Goal: Task Accomplishment & Management: Use online tool/utility

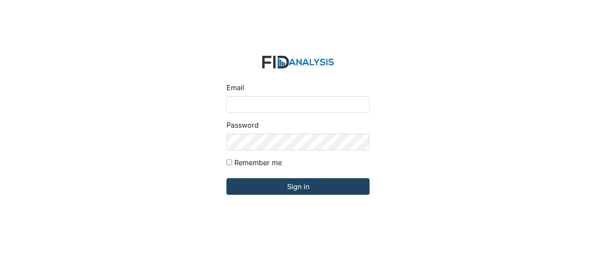
type input "[EMAIL_ADDRESS][DOMAIN_NAME]"
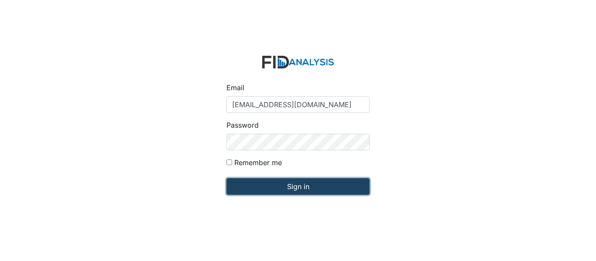
click at [296, 188] on input "Sign in" at bounding box center [297, 186] width 143 height 17
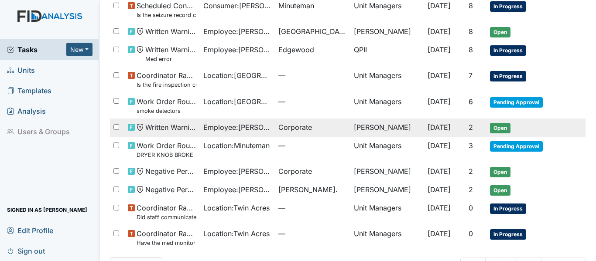
scroll to position [533, 0]
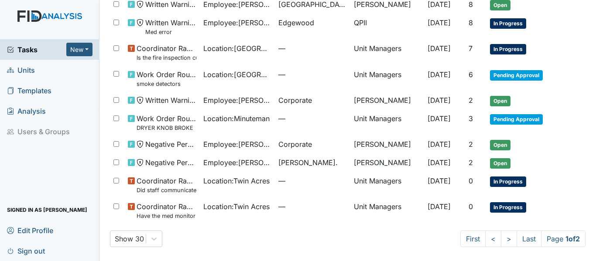
click at [23, 67] on span "Units" at bounding box center [21, 70] width 28 height 14
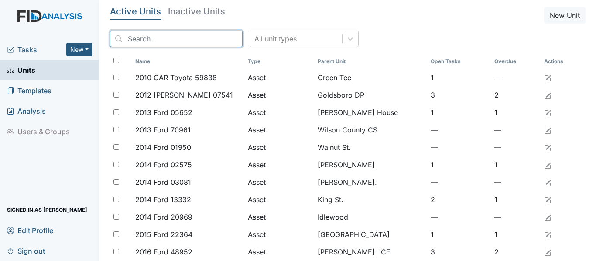
click at [123, 45] on input "search" at bounding box center [176, 39] width 133 height 17
click at [130, 39] on input "search" at bounding box center [176, 39] width 133 height 17
click at [129, 39] on input "search" at bounding box center [176, 39] width 133 height 17
click at [128, 39] on input "search" at bounding box center [176, 39] width 133 height 17
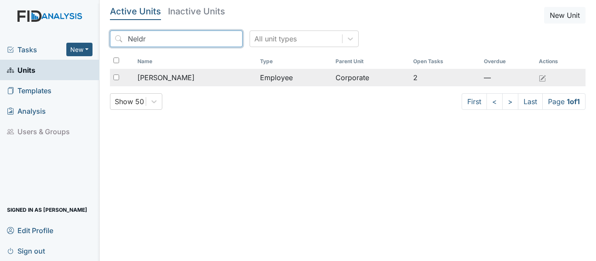
type input "Neldr"
click at [231, 78] on div "[PERSON_NAME]" at bounding box center [195, 77] width 116 height 10
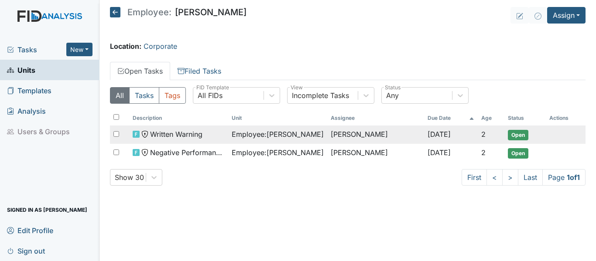
click at [521, 133] on span "Open" at bounding box center [517, 135] width 20 height 10
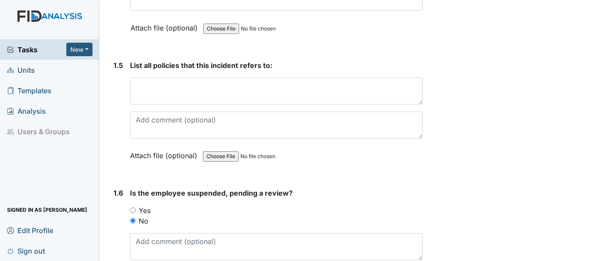
scroll to position [654, 0]
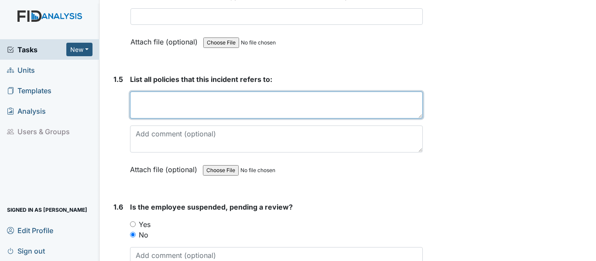
click at [133, 97] on textarea at bounding box center [276, 105] width 293 height 27
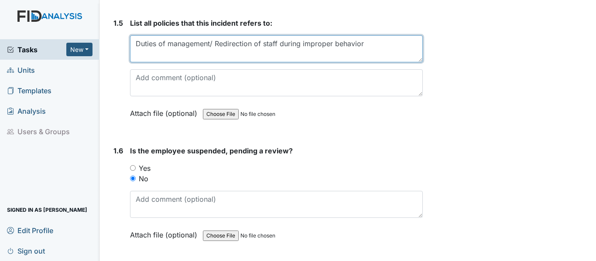
scroll to position [713, 0]
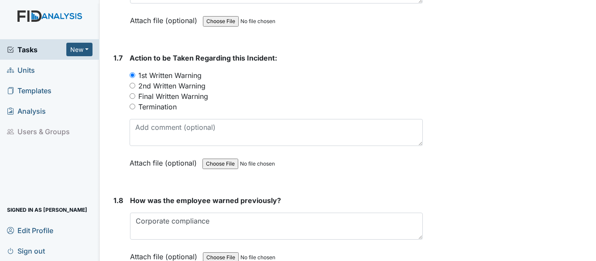
type textarea "Duties of management/ Redirection of staff during improper behavior"
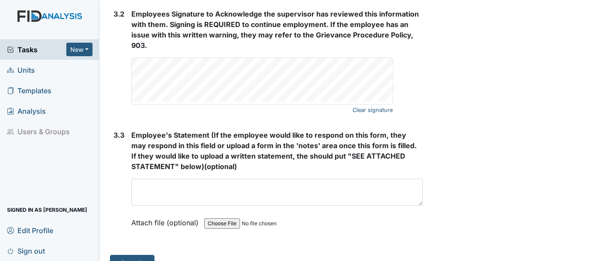
scroll to position [1585, 0]
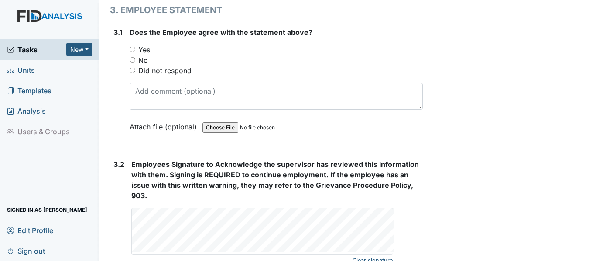
scroll to position [1405, 0]
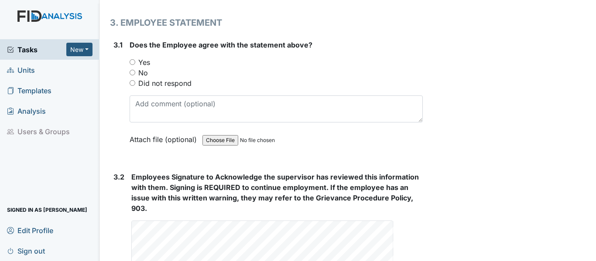
click at [132, 62] on input "Yes" at bounding box center [132, 62] width 6 height 6
radio input "true"
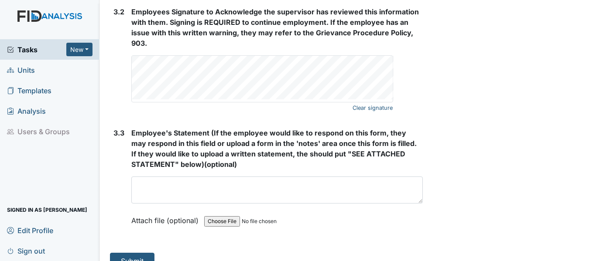
scroll to position [1585, 0]
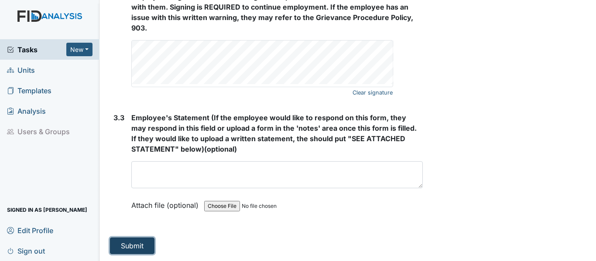
click at [133, 250] on button "Submit" at bounding box center [132, 246] width 44 height 17
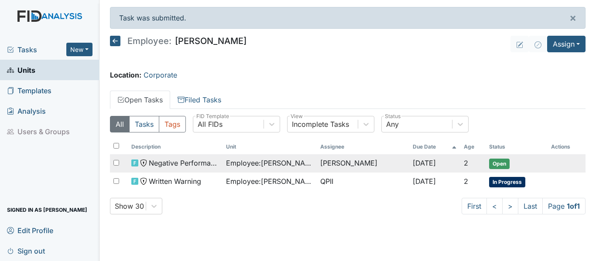
click at [496, 164] on span "Open" at bounding box center [499, 164] width 20 height 10
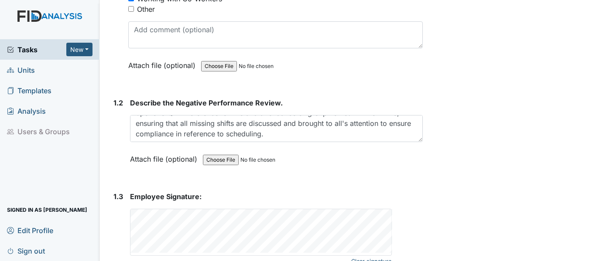
scroll to position [254, 0]
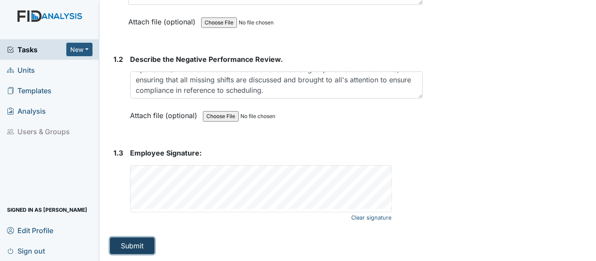
click at [140, 246] on button "Submit" at bounding box center [132, 246] width 44 height 17
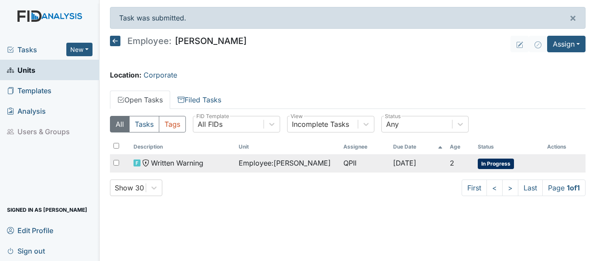
click at [494, 165] on span "In Progress" at bounding box center [495, 164] width 36 height 10
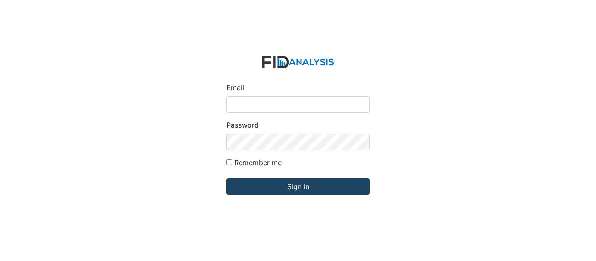
type input "[EMAIL_ADDRESS][DOMAIN_NAME]"
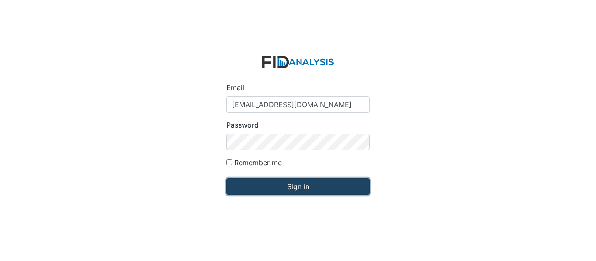
click at [286, 187] on input "Sign in" at bounding box center [297, 186] width 143 height 17
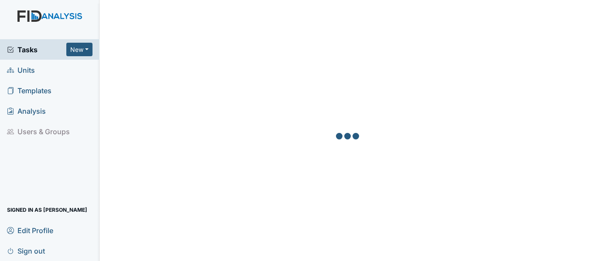
click at [42, 71] on link "Units" at bounding box center [49, 70] width 99 height 20
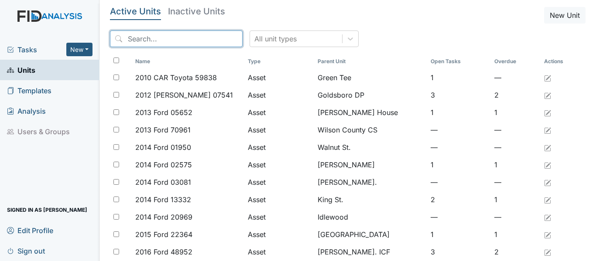
click at [127, 42] on input "search" at bounding box center [176, 39] width 133 height 17
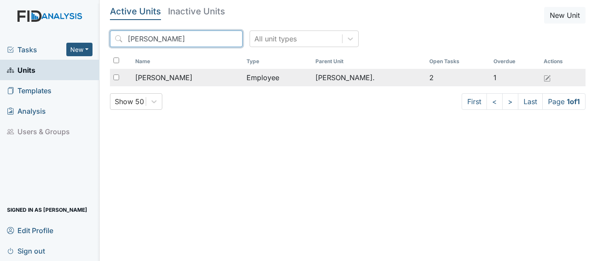
type input "McCall"
click at [312, 75] on td "Employee" at bounding box center [277, 77] width 69 height 17
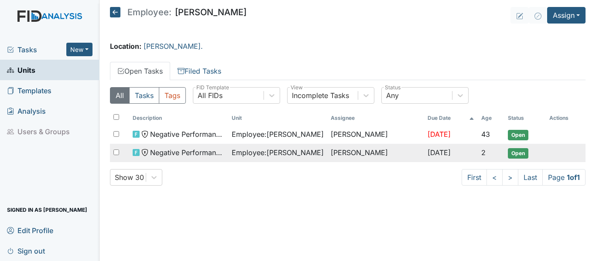
click at [512, 154] on span "Open" at bounding box center [517, 153] width 20 height 10
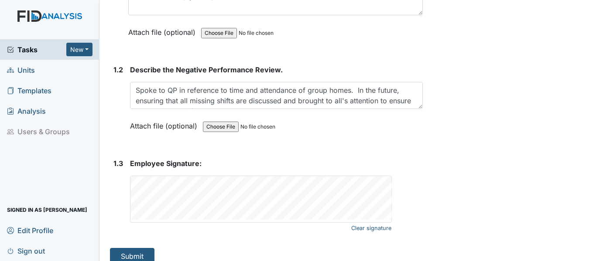
scroll to position [200, 0]
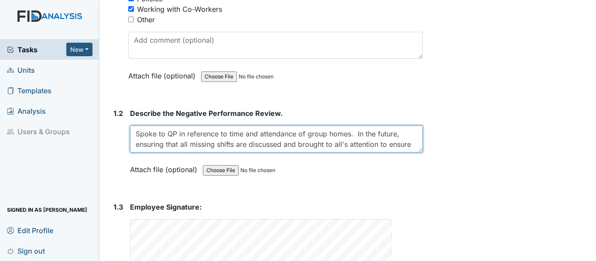
click at [176, 126] on textarea "Spoke to QP in reference to time and attendance of group homes. In the future, …" at bounding box center [276, 139] width 293 height 27
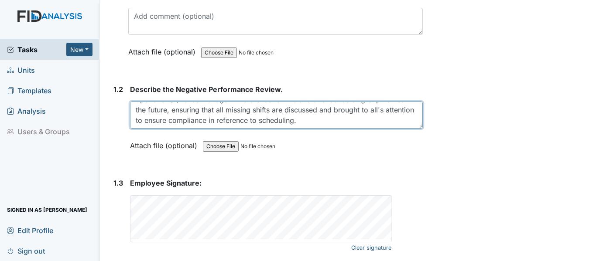
scroll to position [244, 0]
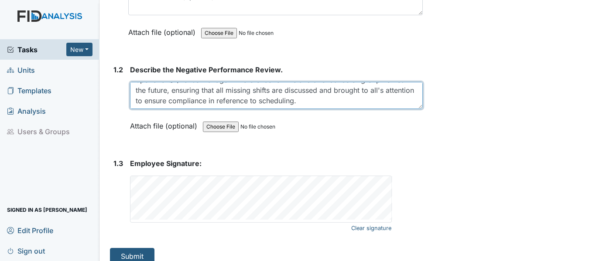
type textarea "Spoke to QP/house manager in reference to time and attendance of group homes. I…"
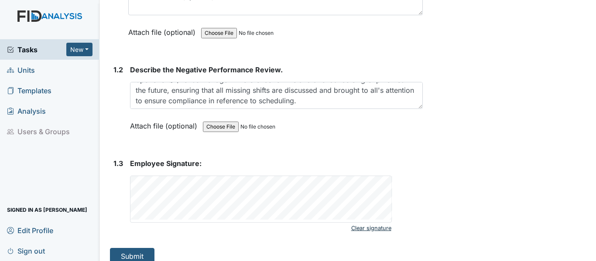
click at [371, 222] on link "Clear signature" at bounding box center [371, 228] width 40 height 12
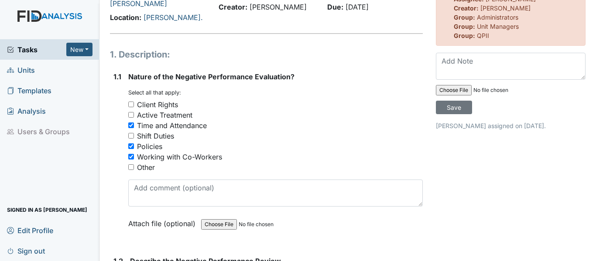
scroll to position [0, 0]
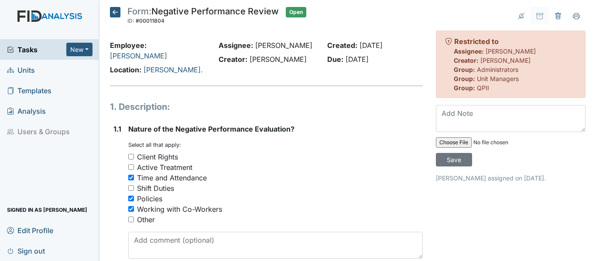
click at [113, 9] on icon at bounding box center [115, 12] width 10 height 10
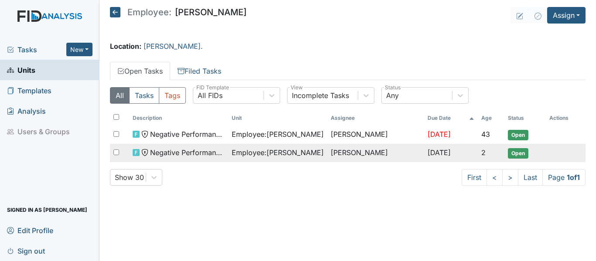
click at [275, 152] on span "Employee : McCall, Charnita" at bounding box center [278, 152] width 92 height 10
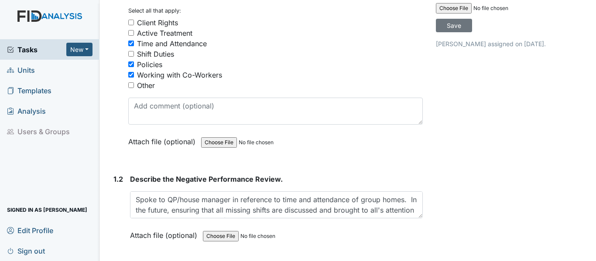
scroll to position [244, 0]
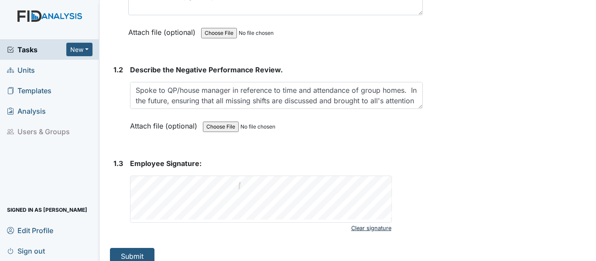
click at [374, 222] on link "Clear signature" at bounding box center [371, 228] width 40 height 12
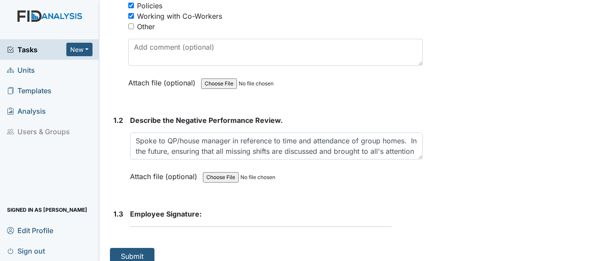
click at [490, 187] on div "Archive Task × Are you sure you want to archive this task? It will appear as in…" at bounding box center [510, 39] width 163 height 451
click at [191, 248] on form "Submit" at bounding box center [266, 256] width 313 height 17
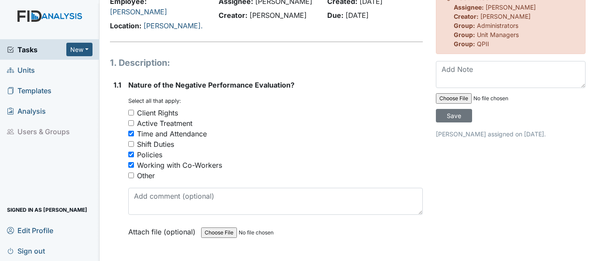
scroll to position [0, 0]
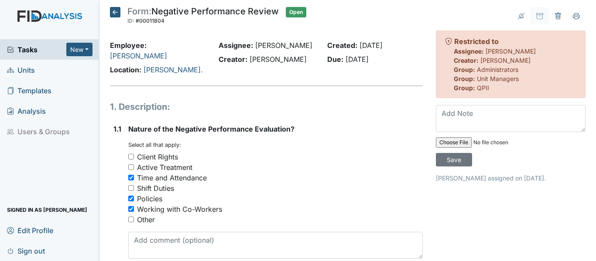
click at [113, 11] on icon at bounding box center [115, 12] width 10 height 10
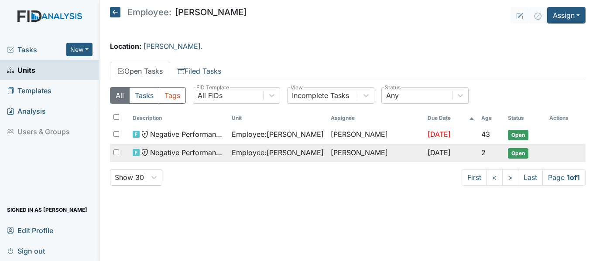
click at [521, 155] on span "Open" at bounding box center [517, 153] width 20 height 10
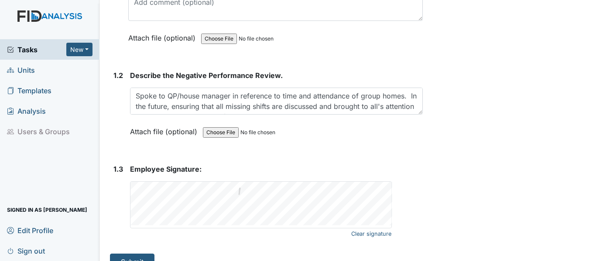
scroll to position [244, 0]
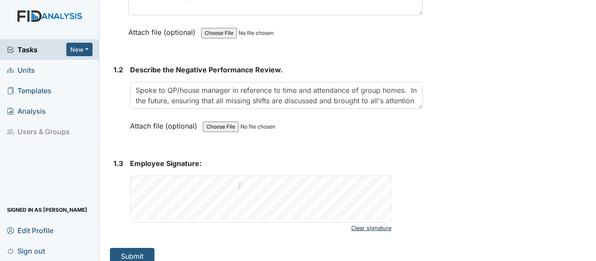
click at [377, 222] on link "Clear signature" at bounding box center [371, 228] width 40 height 12
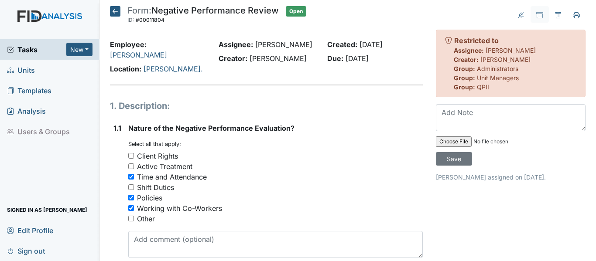
scroll to position [0, 0]
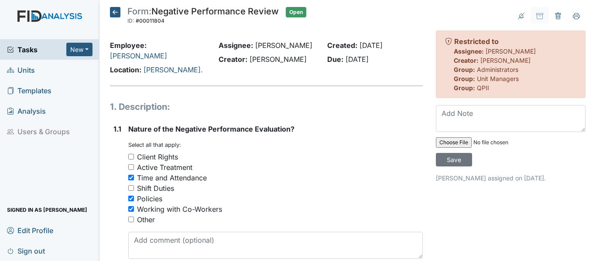
click at [110, 12] on icon at bounding box center [115, 12] width 10 height 10
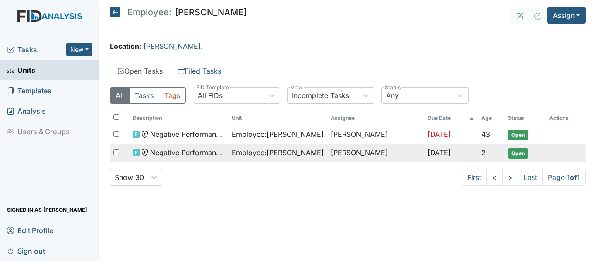
click at [522, 152] on span "Open" at bounding box center [517, 153] width 20 height 10
click at [516, 155] on span "Open" at bounding box center [517, 153] width 20 height 10
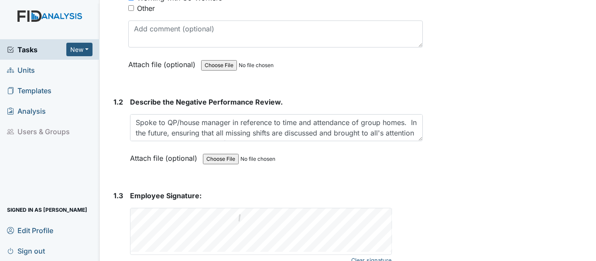
scroll to position [244, 0]
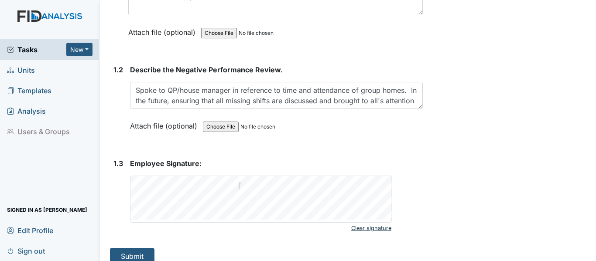
click at [371, 222] on link "Clear signature" at bounding box center [371, 228] width 40 height 12
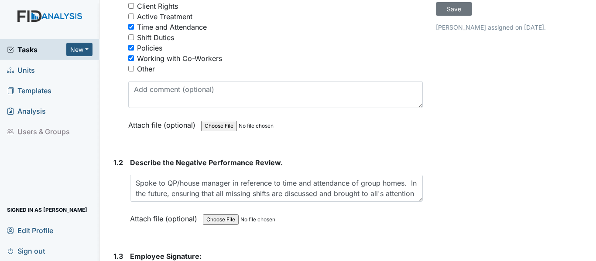
scroll to position [244, 0]
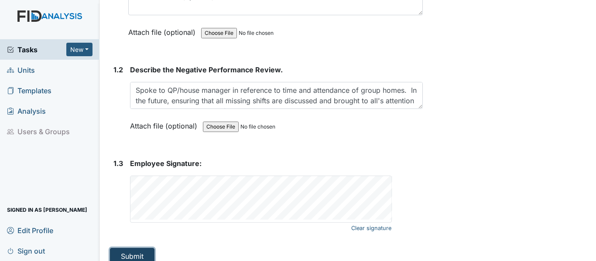
click at [133, 248] on button "Submit" at bounding box center [132, 256] width 44 height 17
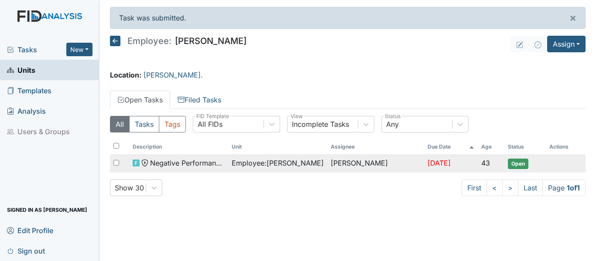
click at [521, 163] on span "Open" at bounding box center [517, 164] width 20 height 10
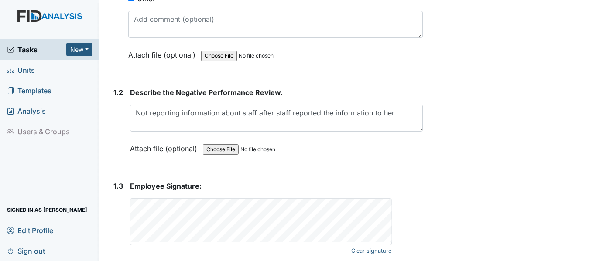
scroll to position [265, 0]
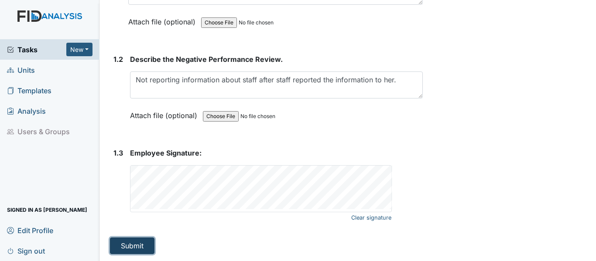
click at [132, 245] on button "Submit" at bounding box center [132, 246] width 44 height 17
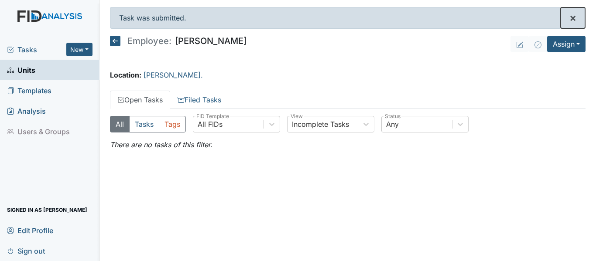
click at [573, 17] on span "×" at bounding box center [572, 17] width 7 height 13
